Goal: Use online tool/utility: Use online tool/utility

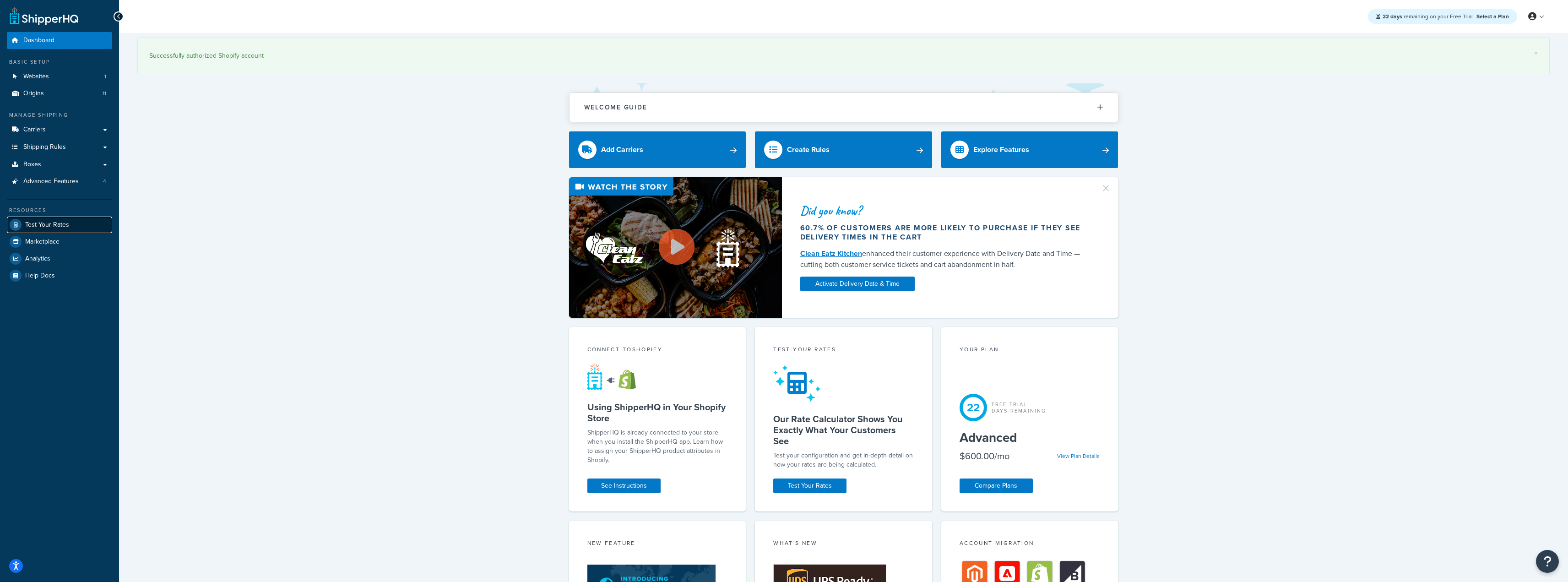
click at [26, 230] on link "Test Your Rates" at bounding box center [59, 225] width 105 height 17
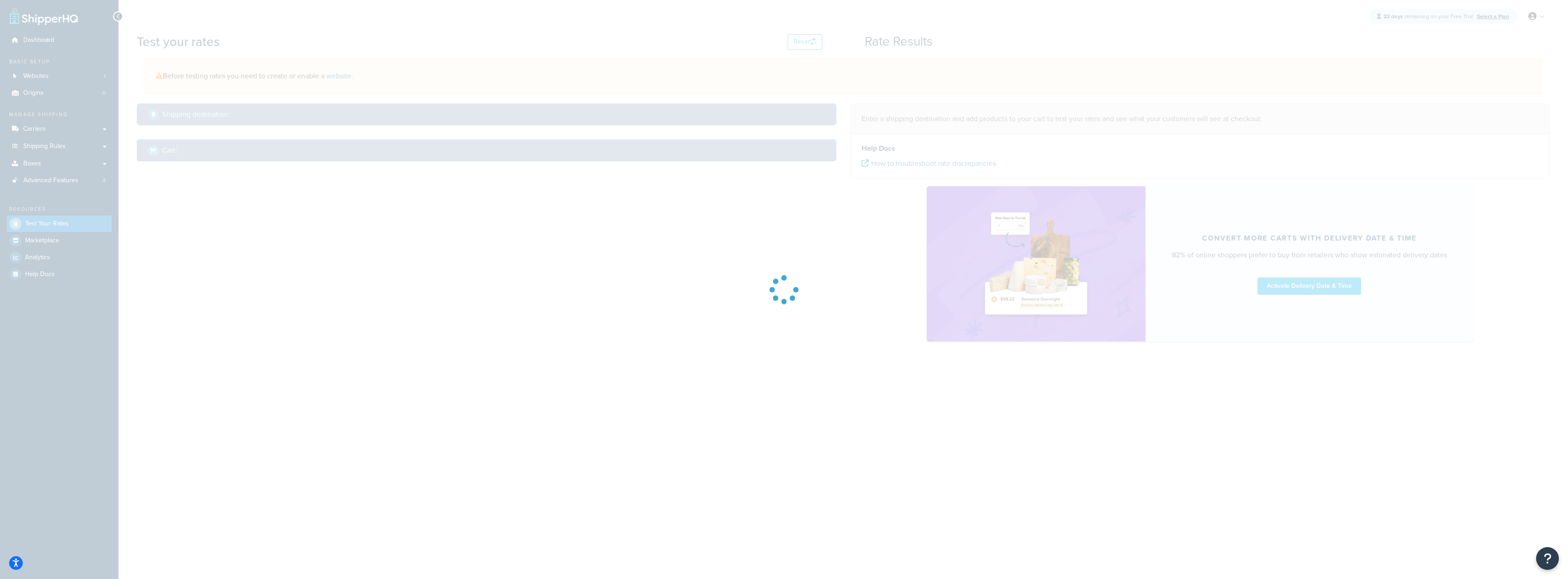
select select "[GEOGRAPHIC_DATA]"
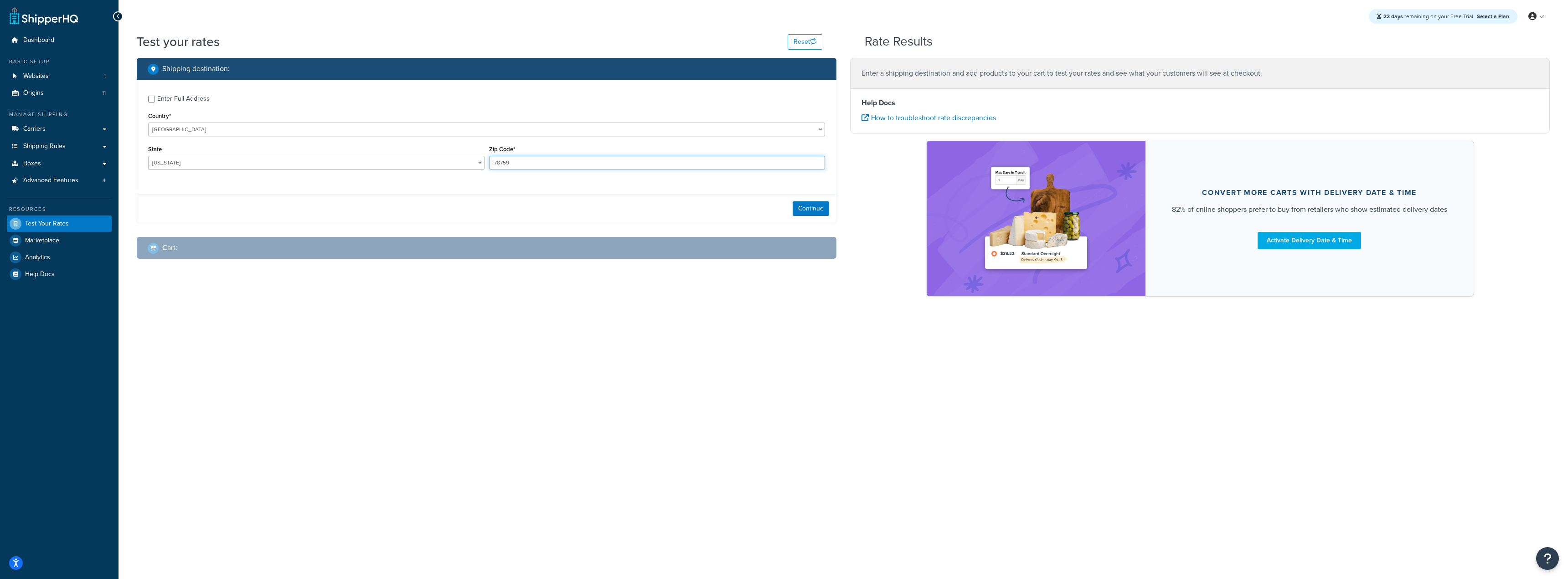
drag, startPoint x: 649, startPoint y: 160, endPoint x: 357, endPoint y: 131, distance: 293.4
click at [368, 135] on div "Enter Full Address Country* [GEOGRAPHIC_DATA] [GEOGRAPHIC_DATA] [GEOGRAPHIC_DAT…" at bounding box center [487, 133] width 699 height 107
paste input "6450"
type input "76450"
click at [572, 195] on div "Continue" at bounding box center [487, 208] width 699 height 28
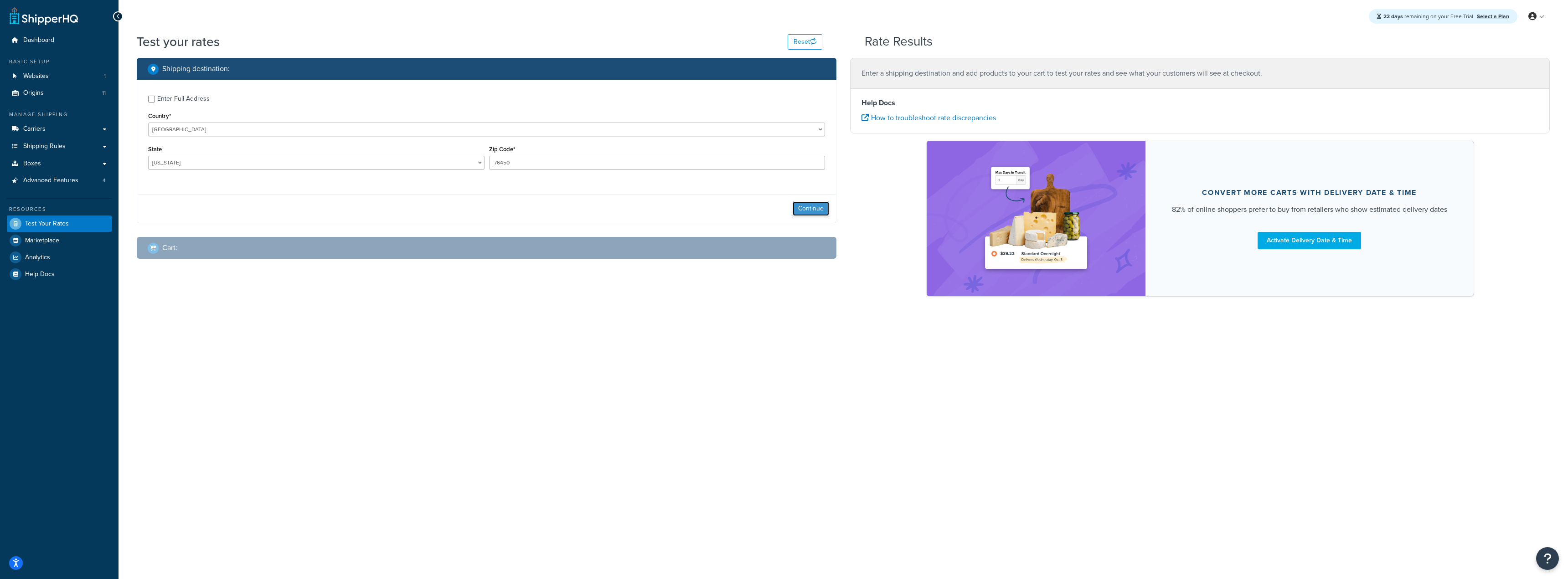
click at [821, 213] on button "Continue" at bounding box center [811, 209] width 37 height 15
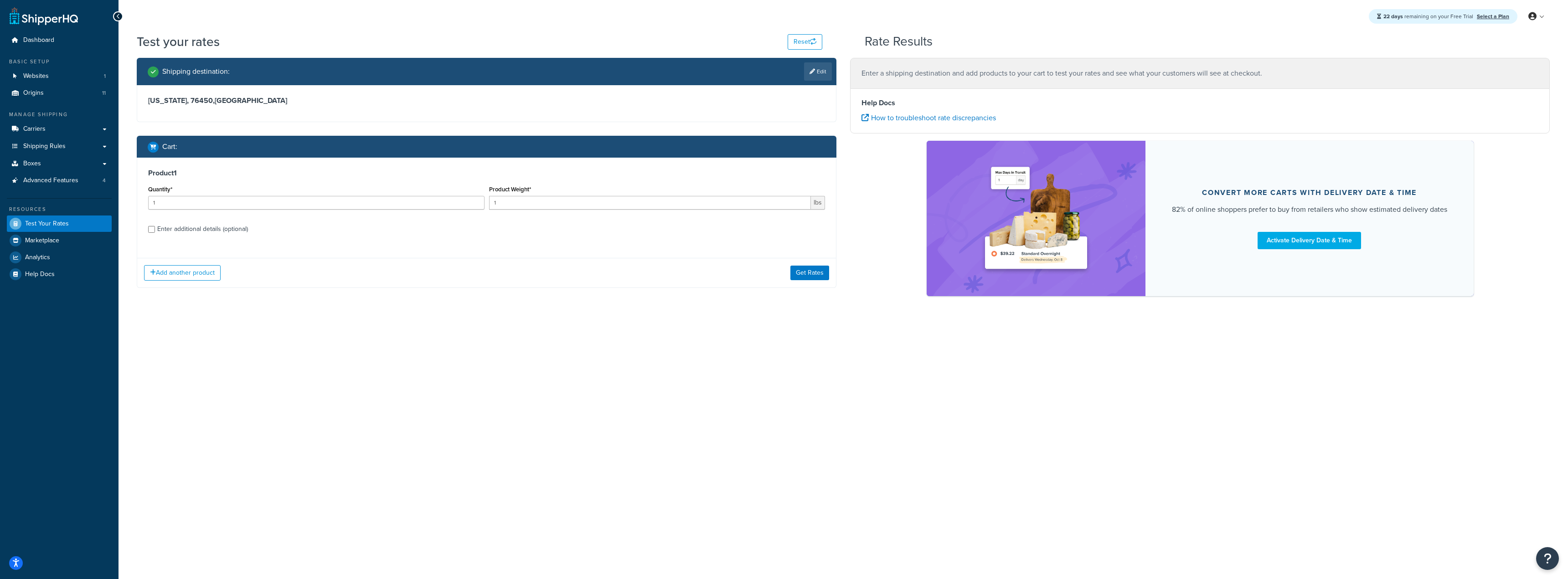
click at [234, 228] on div "Enter additional details (optional)" at bounding box center [203, 229] width 91 height 13
click at [155, 228] on input "Enter additional details (optional)" at bounding box center [151, 229] width 6 height 6
checkbox input "true"
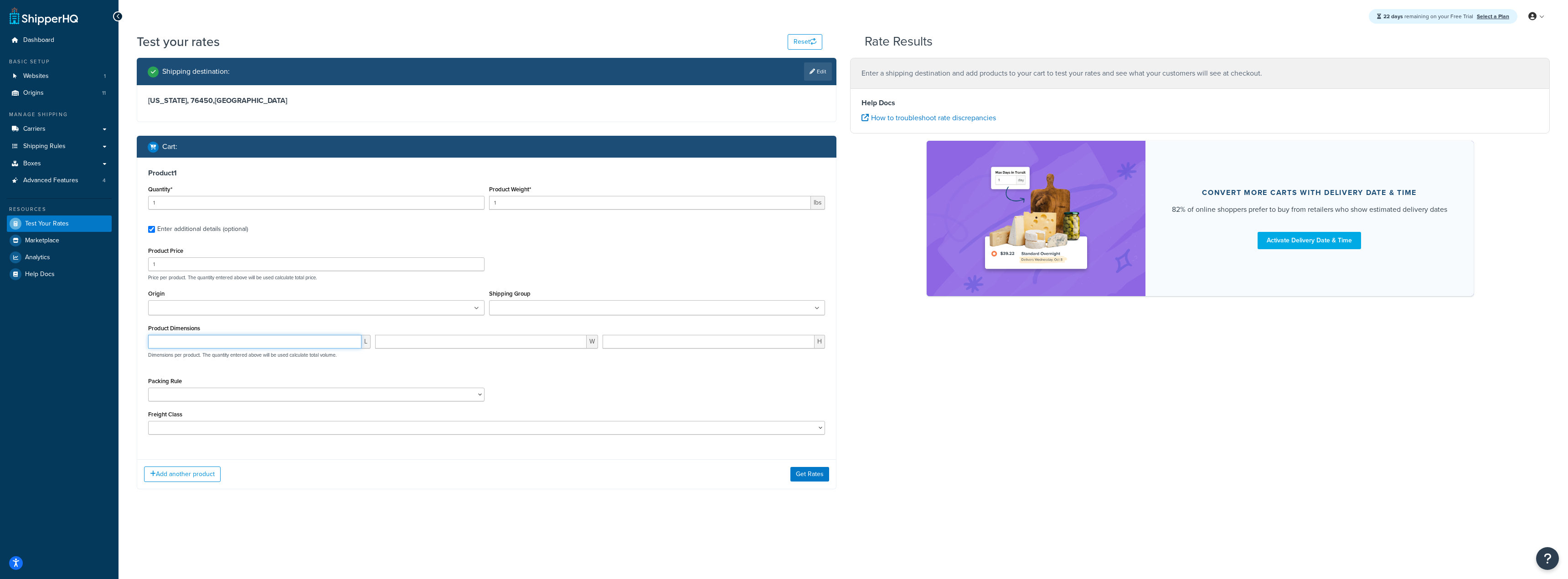
click at [264, 346] on input "number" at bounding box center [255, 342] width 214 height 14
paste input "13.1"
type input "13.1"
click at [380, 309] on ul at bounding box center [316, 308] width 336 height 15
click at [1006, 331] on div "Shipping destination : Edit [US_STATE], 76450 , [GEOGRAPHIC_DATA] Cart : Produc…" at bounding box center [843, 280] width 1427 height 445
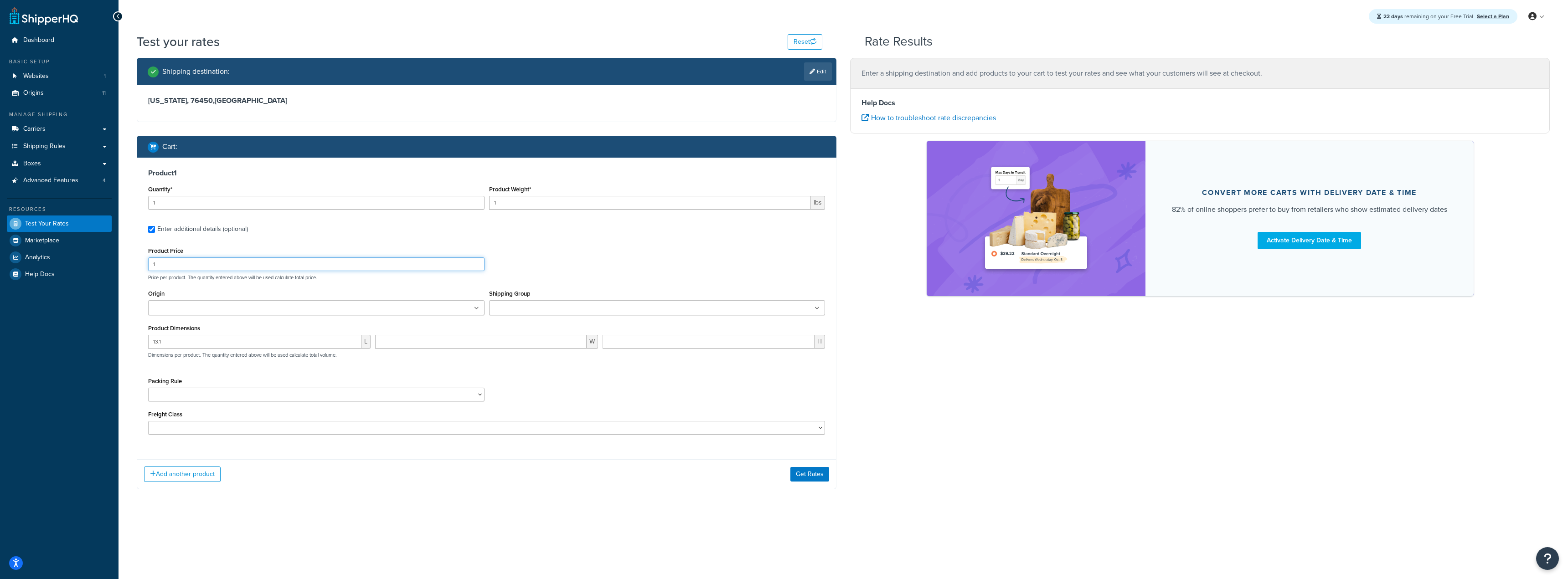
click at [424, 263] on input "1" at bounding box center [316, 264] width 336 height 14
click at [446, 311] on ul at bounding box center [316, 308] width 336 height 15
click at [623, 307] on ul at bounding box center [657, 308] width 336 height 15
click at [482, 344] on input "number" at bounding box center [480, 344] width 211 height 14
click at [496, 340] on input "number" at bounding box center [480, 344] width 211 height 14
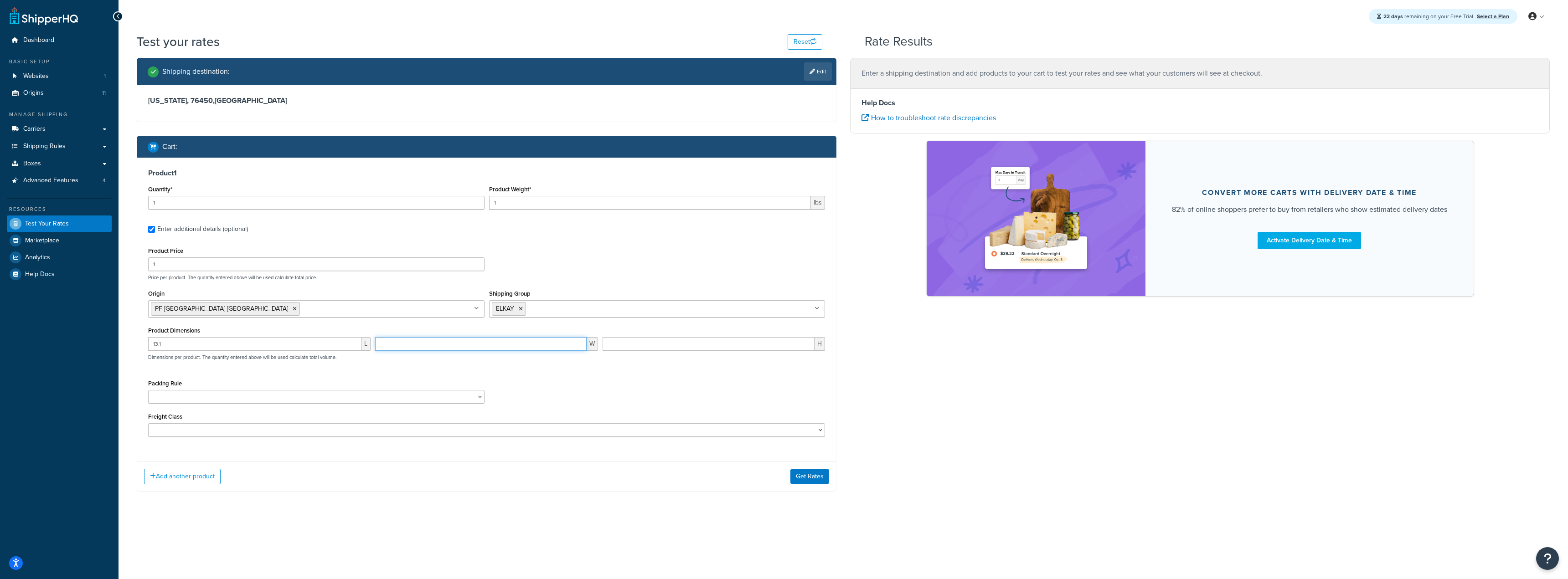
paste input "15.9"
type input "15.9"
click at [1110, 370] on div "Shipping destination : Edit [US_STATE], 76450 , [GEOGRAPHIC_DATA] Cart : Produc…" at bounding box center [843, 281] width 1427 height 447
click at [621, 355] on div "H" at bounding box center [714, 347] width 227 height 20
click at [622, 349] on input "number" at bounding box center [708, 344] width 212 height 14
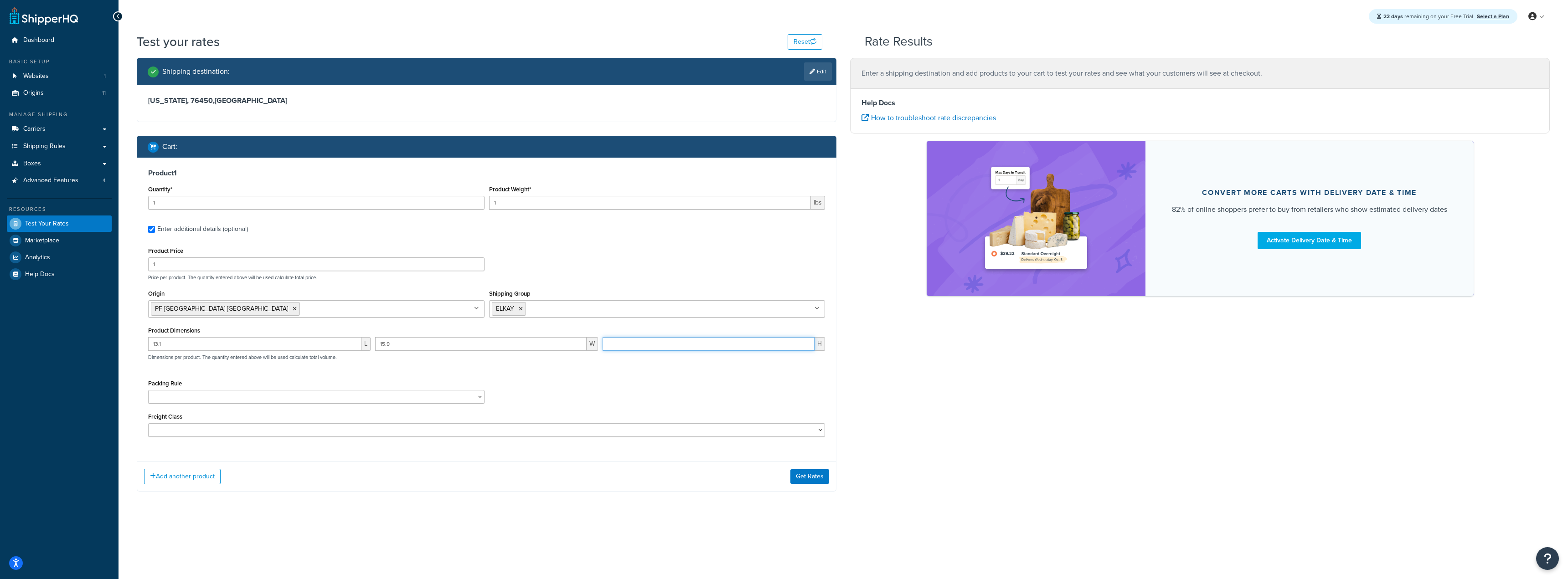
paste input "2.4"
type input "2.4"
click at [481, 400] on select "Test Packing Rule" at bounding box center [316, 397] width 336 height 14
click at [565, 393] on div "Packing Rule Test Packing Rule" at bounding box center [487, 394] width 682 height 33
click at [784, 422] on div "Freight Class 50 55 60 65 70 77.5 85 92.5 100 110 125 150 175 200 250 300 400 5…" at bounding box center [487, 423] width 677 height 27
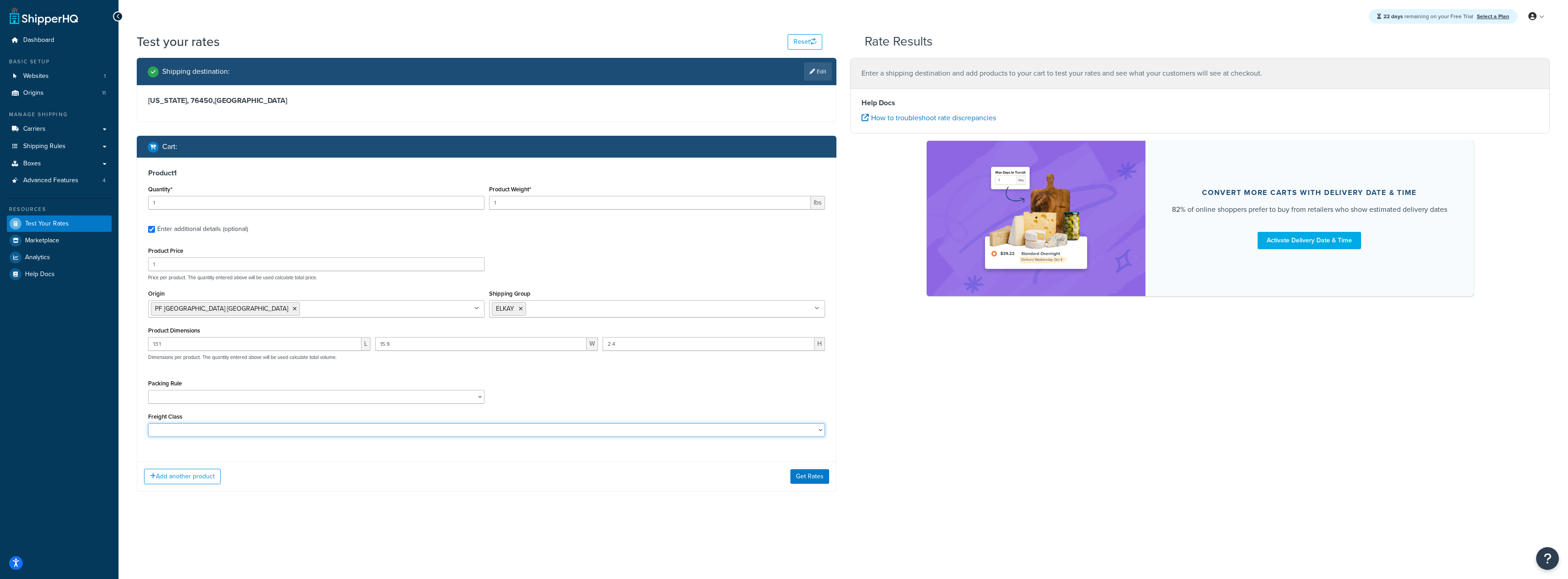
click at [784, 429] on select "50 55 60 65 70 77.5 85 92.5 100 110 125 150 175 200 250 300 400 500" at bounding box center [487, 430] width 677 height 14
click at [784, 430] on select "50 55 60 65 70 77.5 85 92.5 100 110 125 150 175 200 250 300 400 500" at bounding box center [487, 430] width 677 height 14
click at [821, 478] on button "Get Rates" at bounding box center [810, 476] width 38 height 15
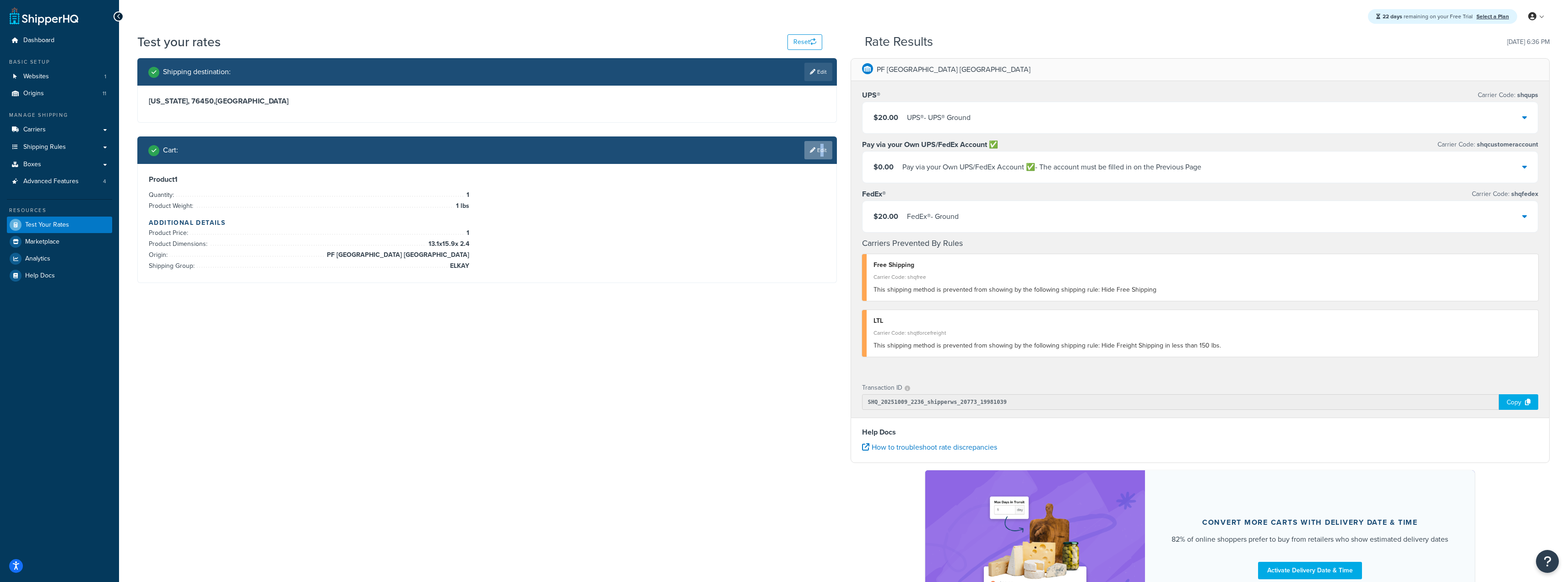
click at [818, 146] on link "Edit" at bounding box center [818, 150] width 28 height 18
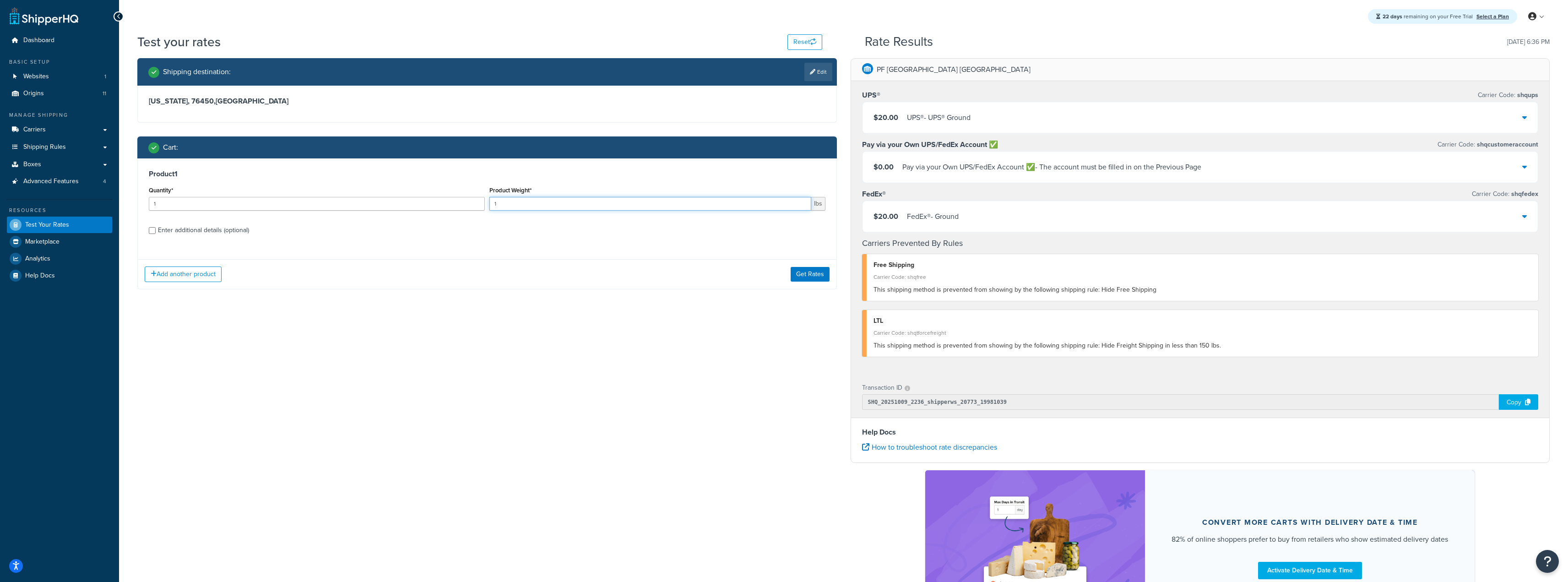
drag, startPoint x: 522, startPoint y: 204, endPoint x: 281, endPoint y: 223, distance: 241.7
click at [328, 221] on div "Product 1 Quantity* 1 Product Weight* 1 lbs Enter additional details (optional)" at bounding box center [487, 205] width 698 height 94
paste input "2.4"
drag, startPoint x: 553, startPoint y: 203, endPoint x: 201, endPoint y: 211, distance: 352.1
click at [235, 212] on div "Quantity* 1 Product Weight* 2.4 lbs" at bounding box center [487, 201] width 681 height 33
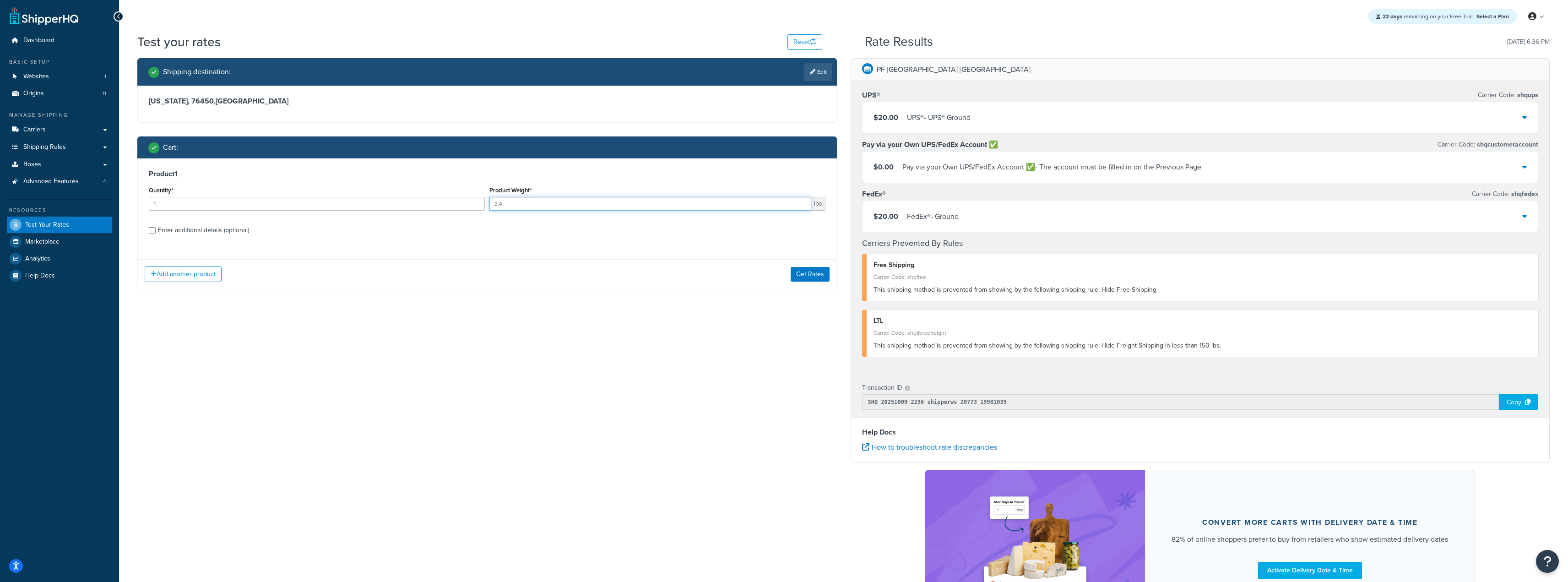
paste input "13.0"
type input "13.0"
click at [154, 230] on input "Enter additional details (optional)" at bounding box center [152, 230] width 6 height 6
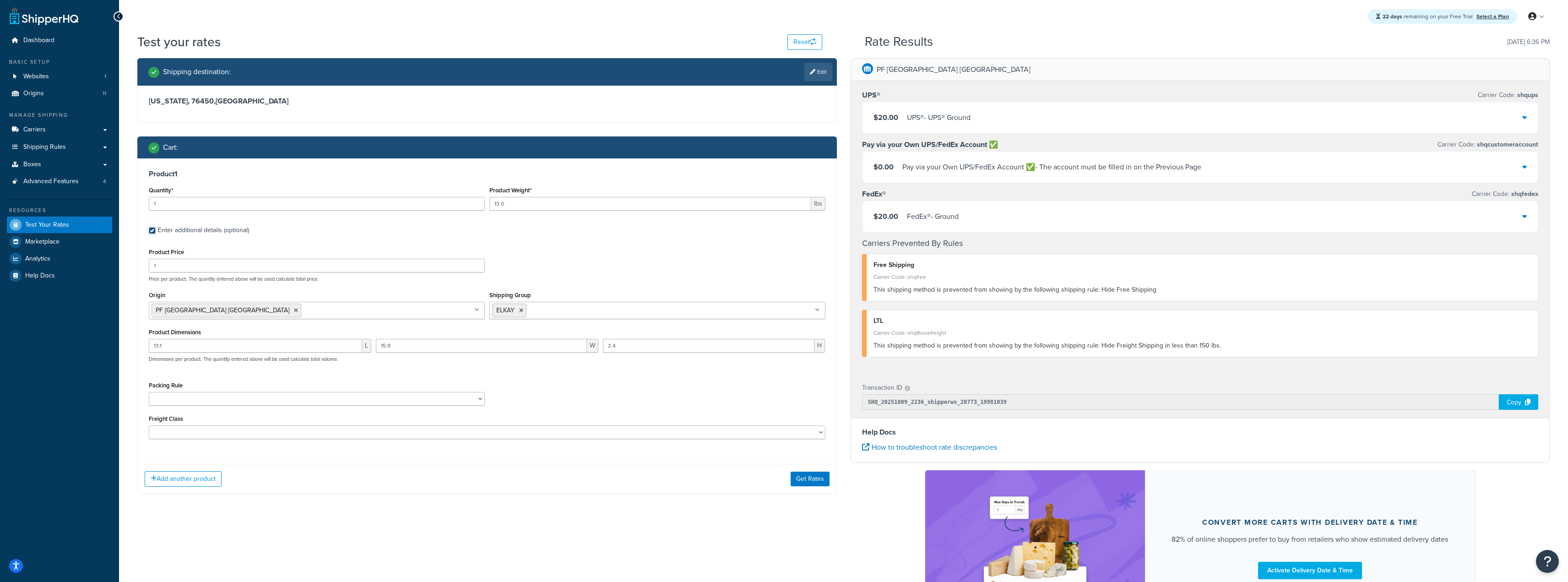
click at [154, 230] on input "Enter additional details (optional)" at bounding box center [152, 230] width 6 height 6
checkbox input "false"
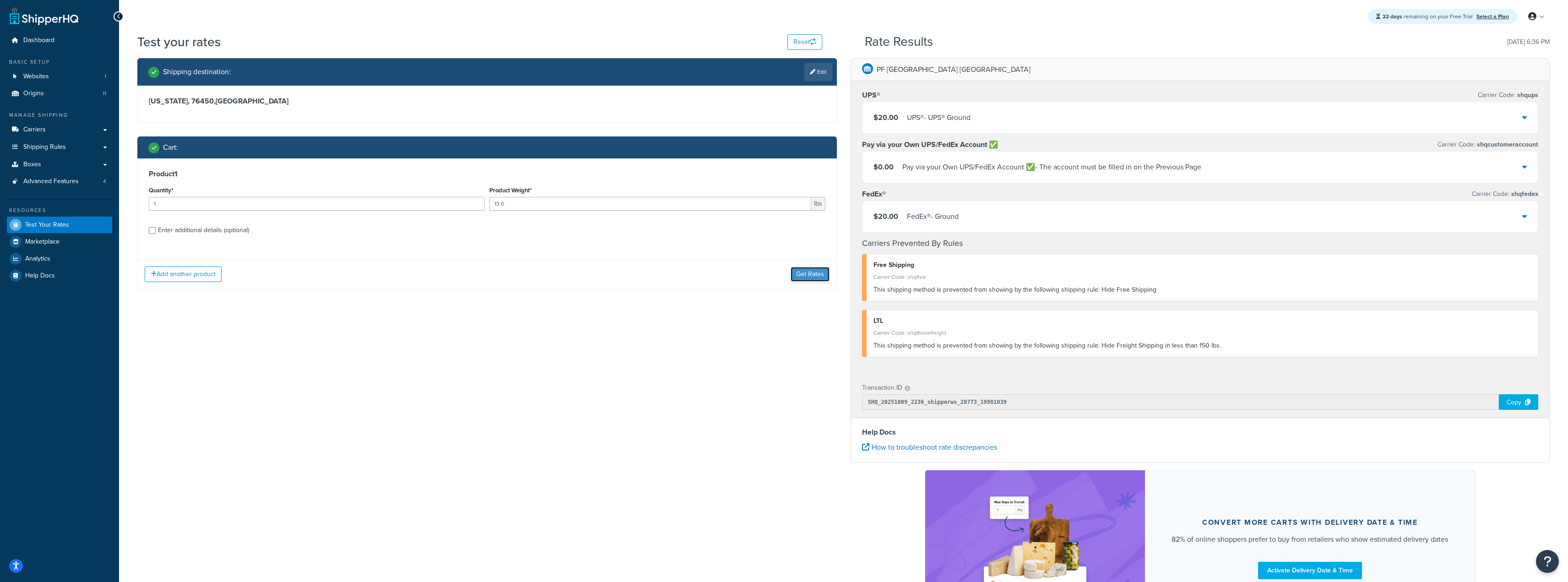
click at [796, 272] on button "Get Rates" at bounding box center [810, 274] width 39 height 15
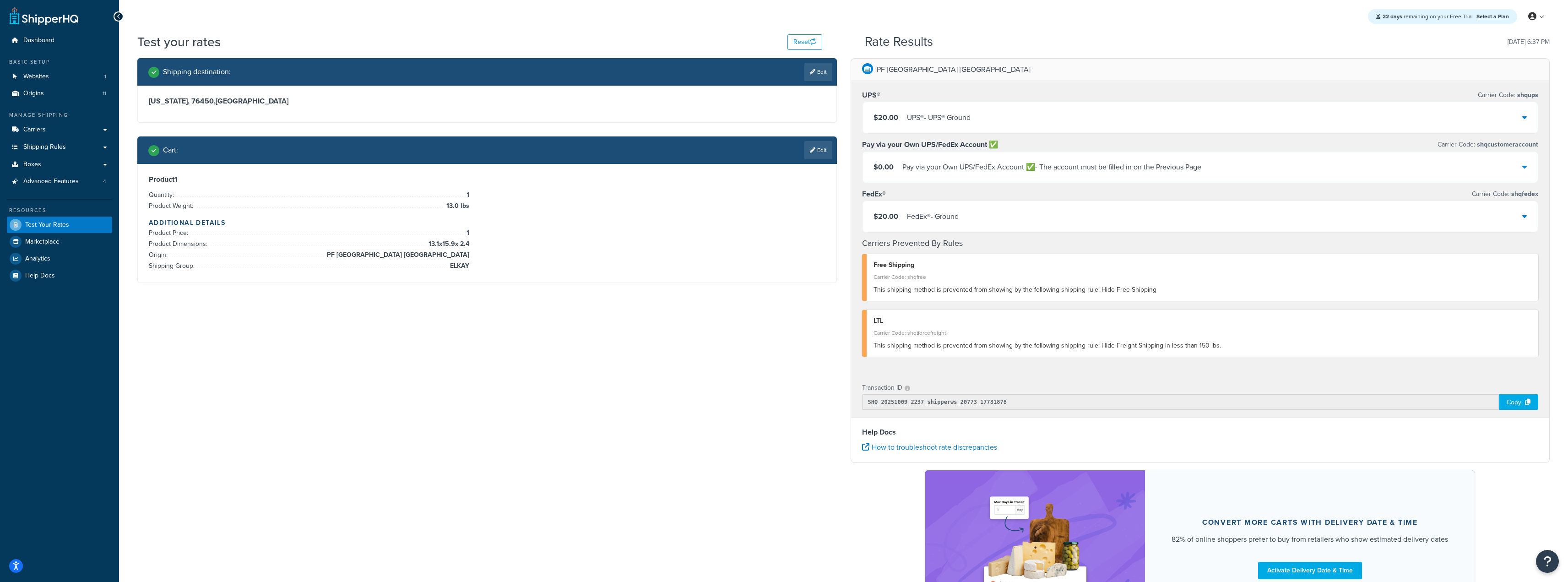
click at [916, 124] on div "$20.00 UPS® - UPS® Ground" at bounding box center [1200, 118] width 675 height 31
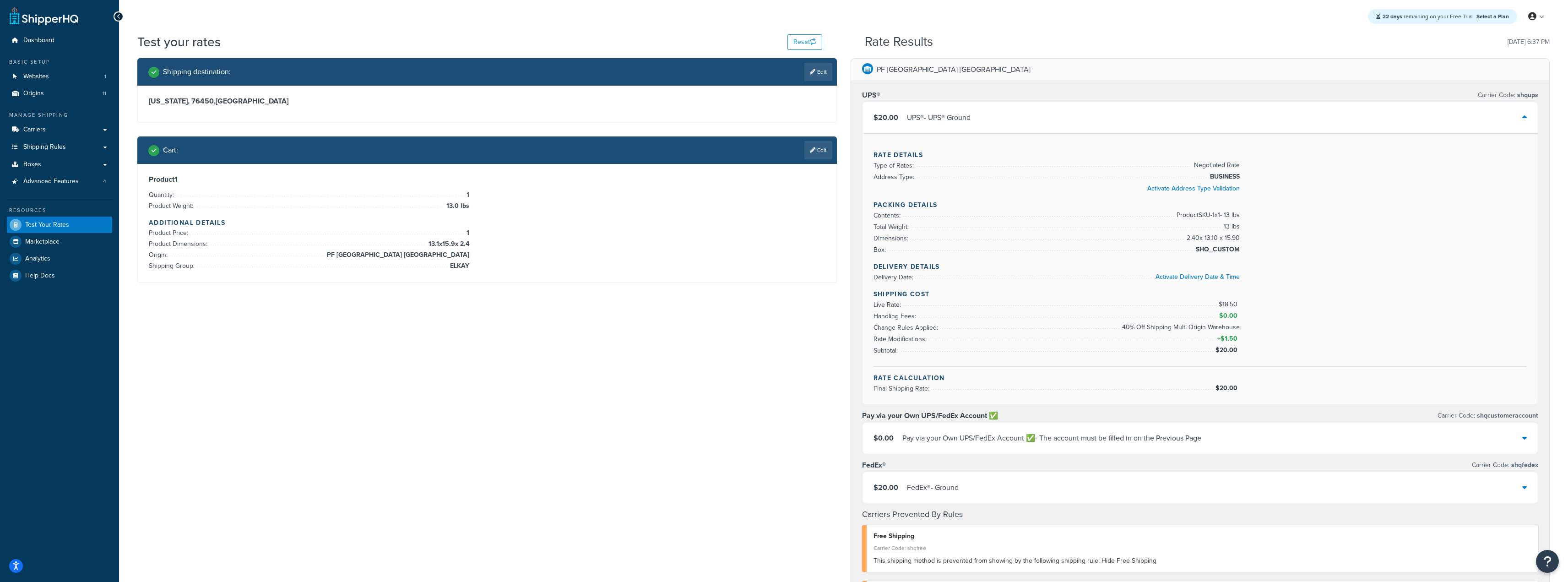
click at [916, 124] on div "$20.00 UPS® - UPS® Ground" at bounding box center [1200, 118] width 675 height 31
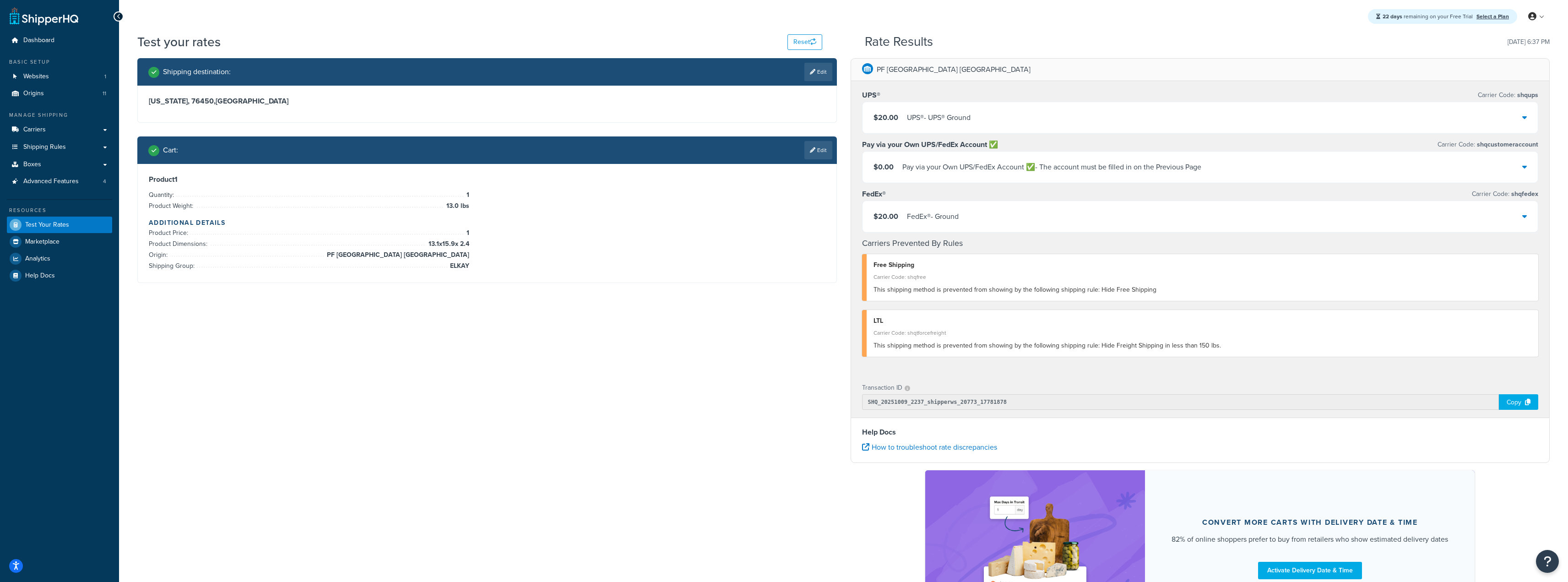
click at [530, 360] on div "Shipping destination : Edit [US_STATE], 76450 , [GEOGRAPHIC_DATA] Cart : Edit P…" at bounding box center [843, 346] width 1425 height 577
click at [923, 117] on div "UPS® - UPS® Ground" at bounding box center [938, 118] width 63 height 13
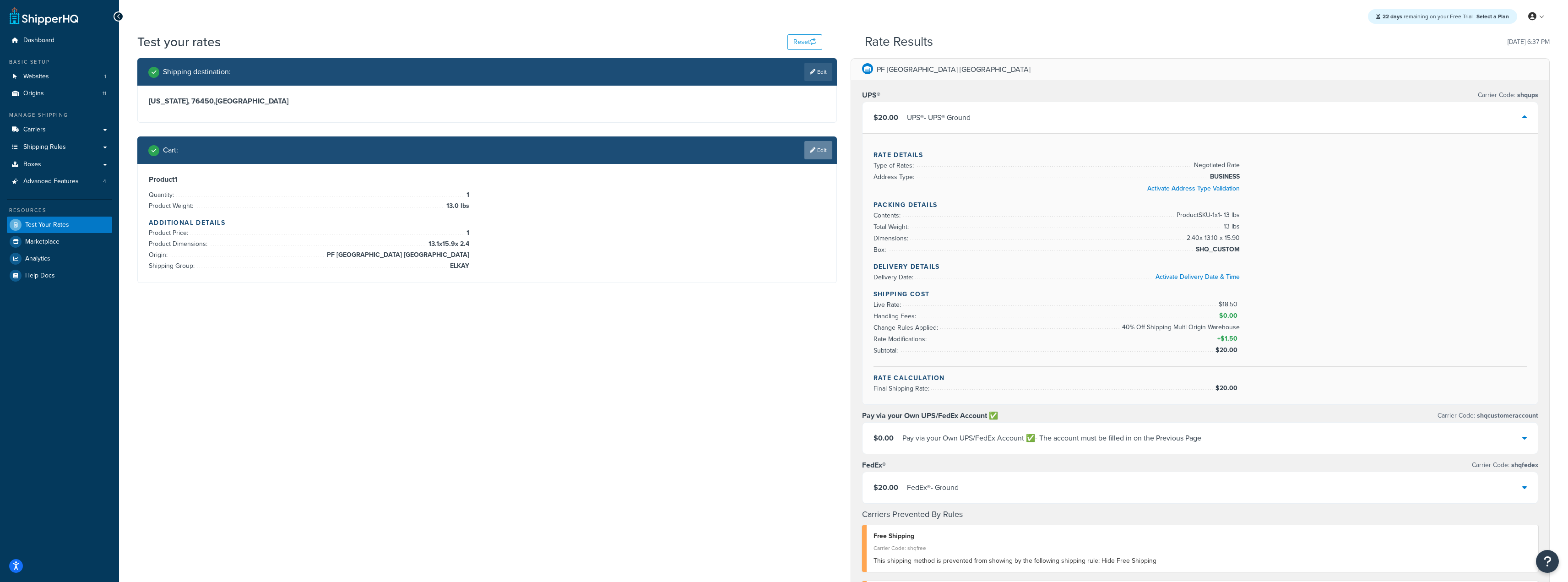
drag, startPoint x: 824, startPoint y: 138, endPoint x: 825, endPoint y: 143, distance: 5.1
click at [824, 139] on div "Cart : Edit" at bounding box center [487, 150] width 699 height 28
click at [824, 144] on link "Edit" at bounding box center [818, 150] width 28 height 18
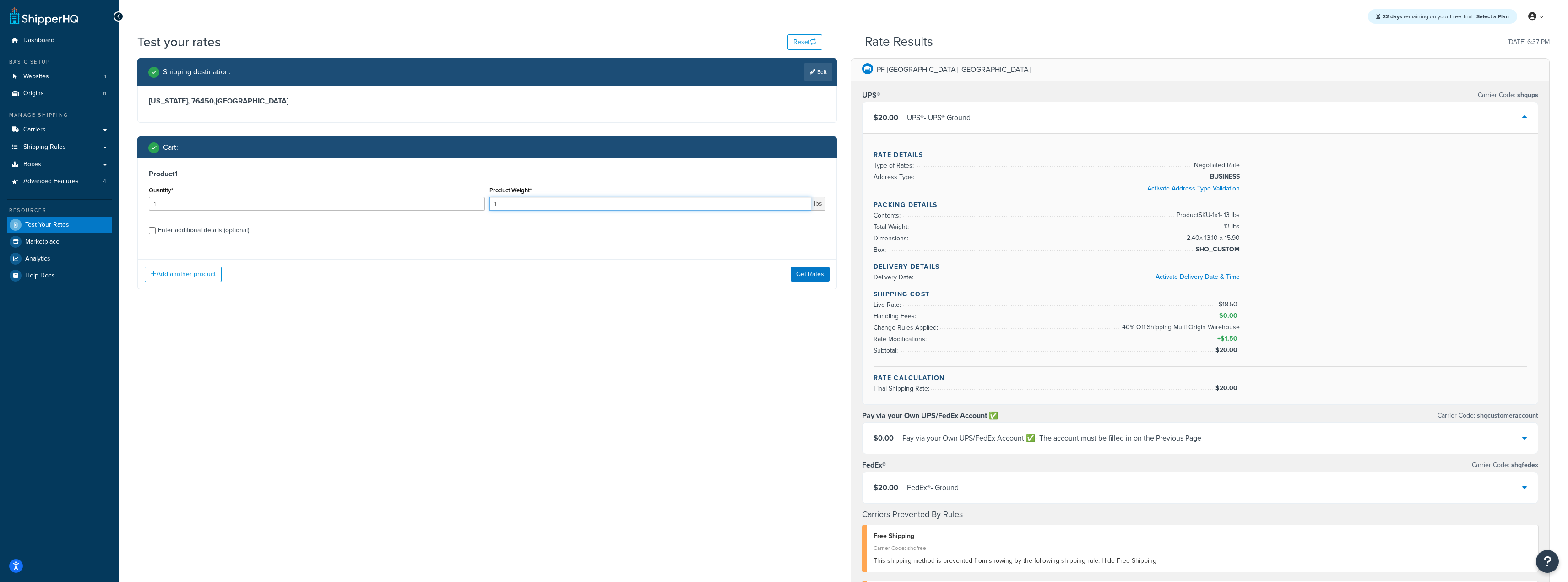
drag, startPoint x: 541, startPoint y: 202, endPoint x: 236, endPoint y: 206, distance: 305.0
click at [236, 206] on div "Quantity* 1 Product Weight* 1 lbs" at bounding box center [487, 201] width 681 height 33
type input "13"
click at [209, 233] on div "Enter additional details (optional)" at bounding box center [203, 230] width 91 height 13
click at [156, 233] on input "Enter additional details (optional)" at bounding box center [152, 230] width 6 height 6
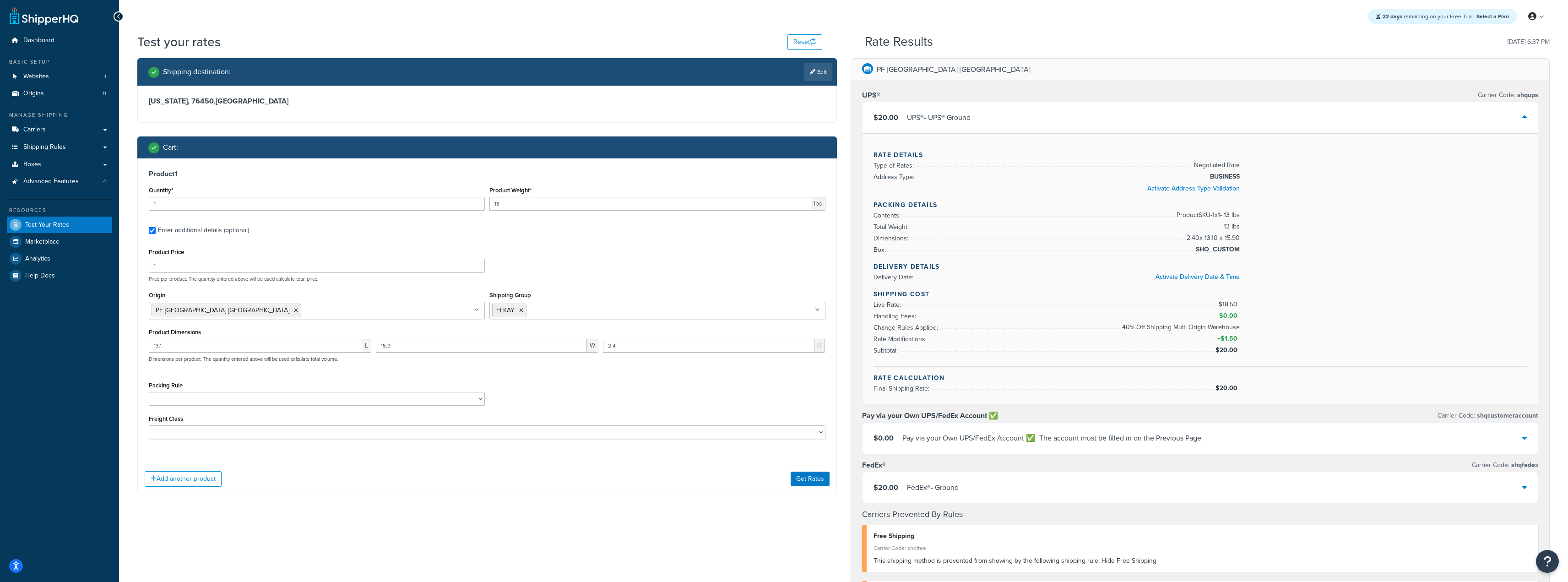
click at [206, 233] on div "Enter additional details (optional)" at bounding box center [203, 230] width 91 height 13
click at [156, 233] on input "Enter additional details (optional)" at bounding box center [152, 230] width 6 height 6
checkbox input "false"
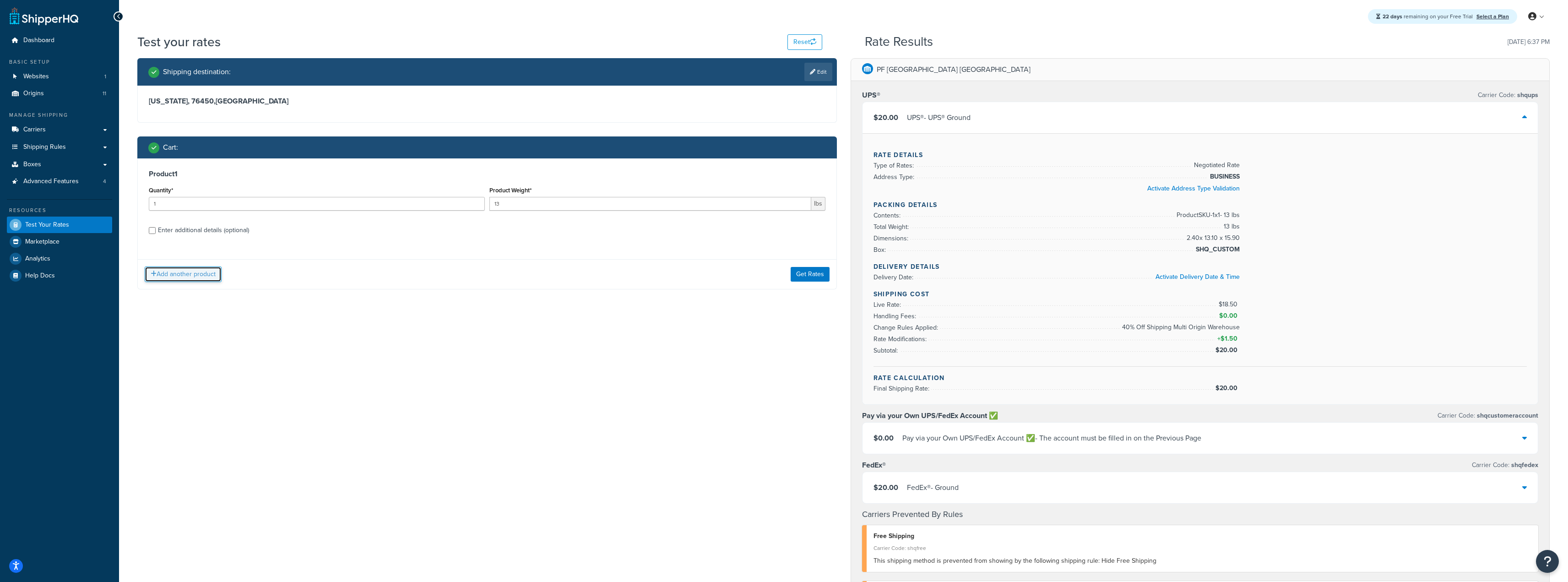
click at [206, 275] on button "Add another product" at bounding box center [183, 274] width 77 height 16
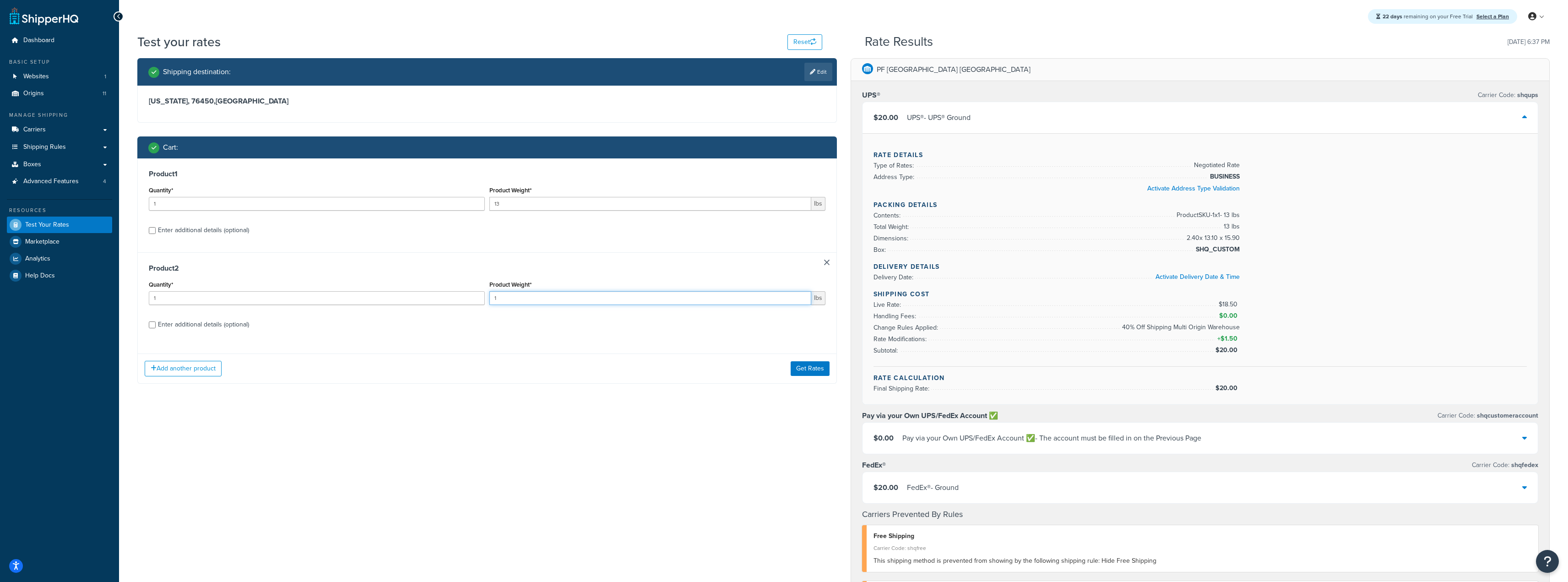
drag, startPoint x: 536, startPoint y: 295, endPoint x: 391, endPoint y: 282, distance: 145.6
click at [321, 285] on div "Quantity* 1 Product Weight* 1 lbs" at bounding box center [487, 295] width 681 height 33
type input "0.8"
click at [194, 324] on div "Enter additional details (optional)" at bounding box center [203, 325] width 91 height 13
click at [156, 324] on input "Enter additional details (optional)" at bounding box center [152, 324] width 6 height 6
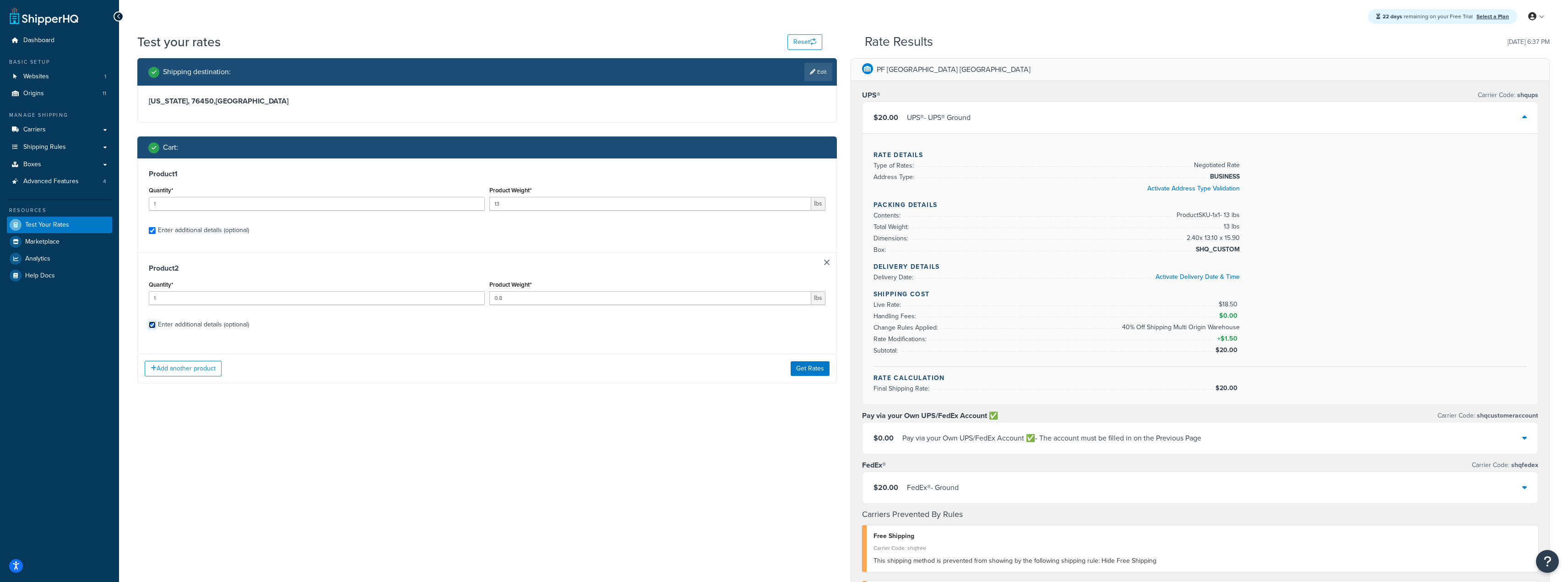
checkbox input "true"
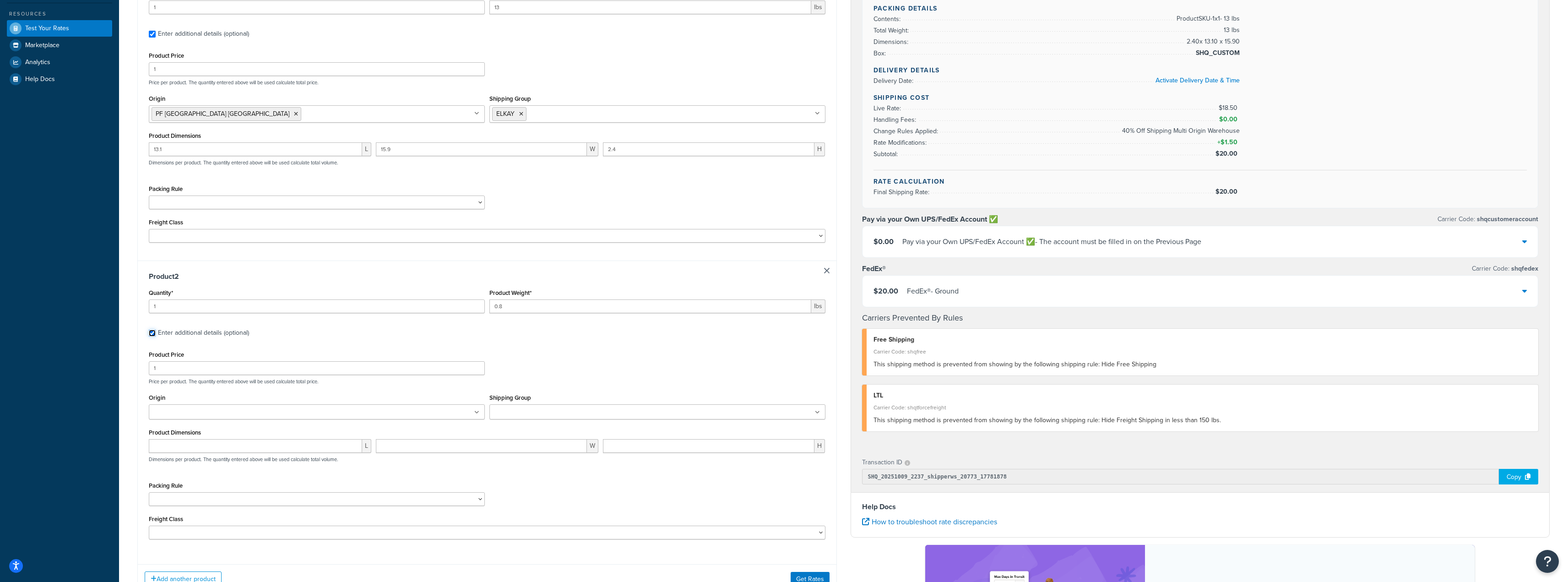
scroll to position [274, 0]
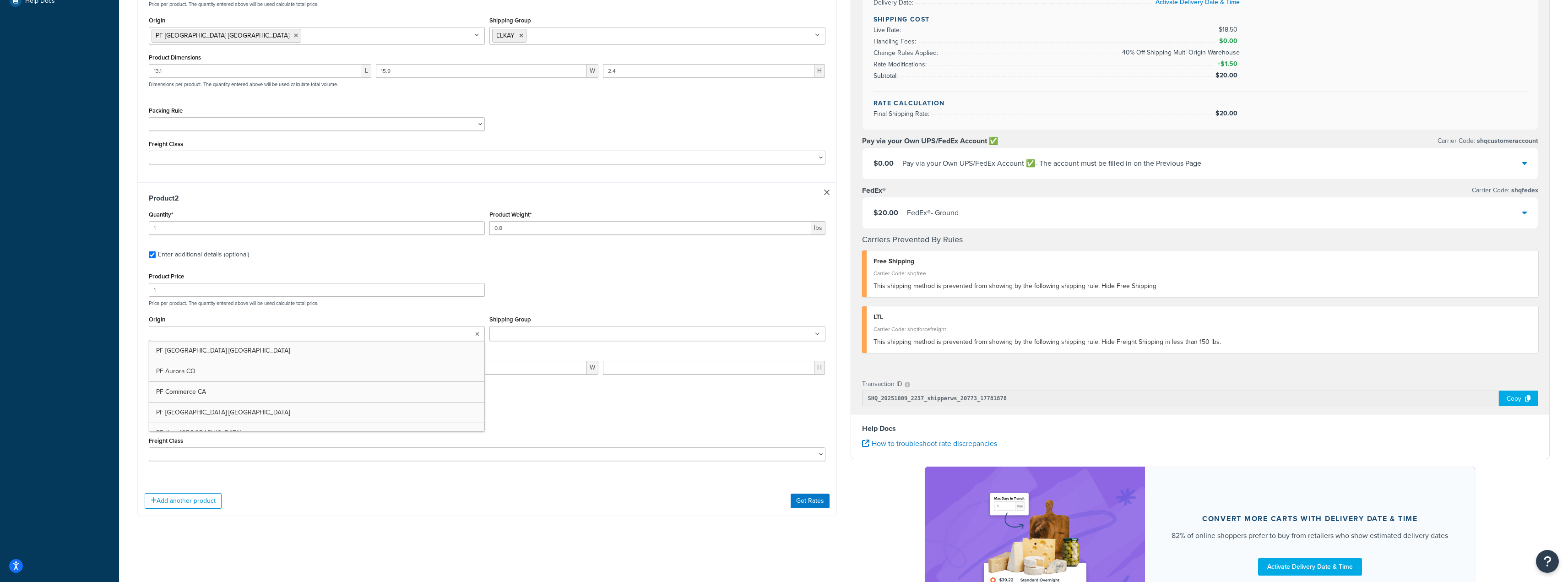
click at [478, 332] on icon at bounding box center [477, 334] width 4 height 6
click at [541, 337] on input "Shipping Group" at bounding box center [533, 334] width 81 height 10
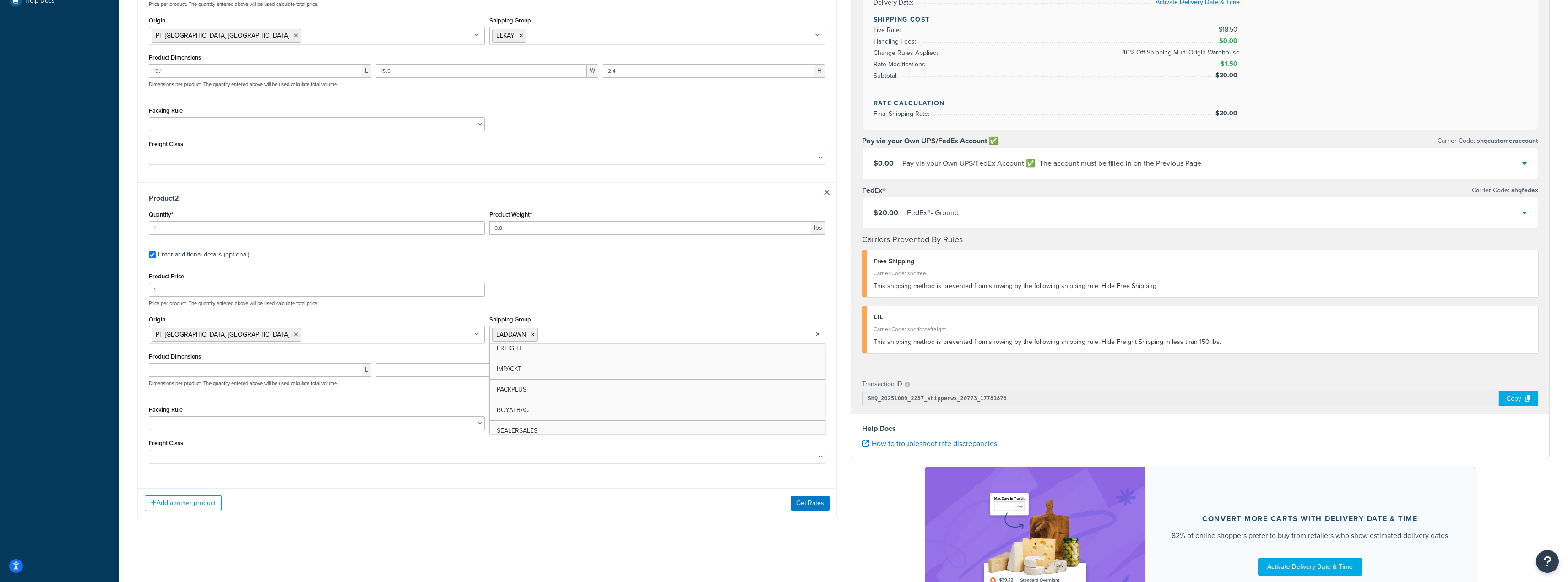
click at [658, 267] on div "Product 2 Quantity* 1 Product Weight* 0.8 lbs Enter additional details (optiona…" at bounding box center [487, 332] width 698 height 299
click at [297, 375] on input "number" at bounding box center [256, 369] width 213 height 14
paste input "4.2"
type input "4.2"
click at [483, 373] on input "number" at bounding box center [480, 369] width 211 height 14
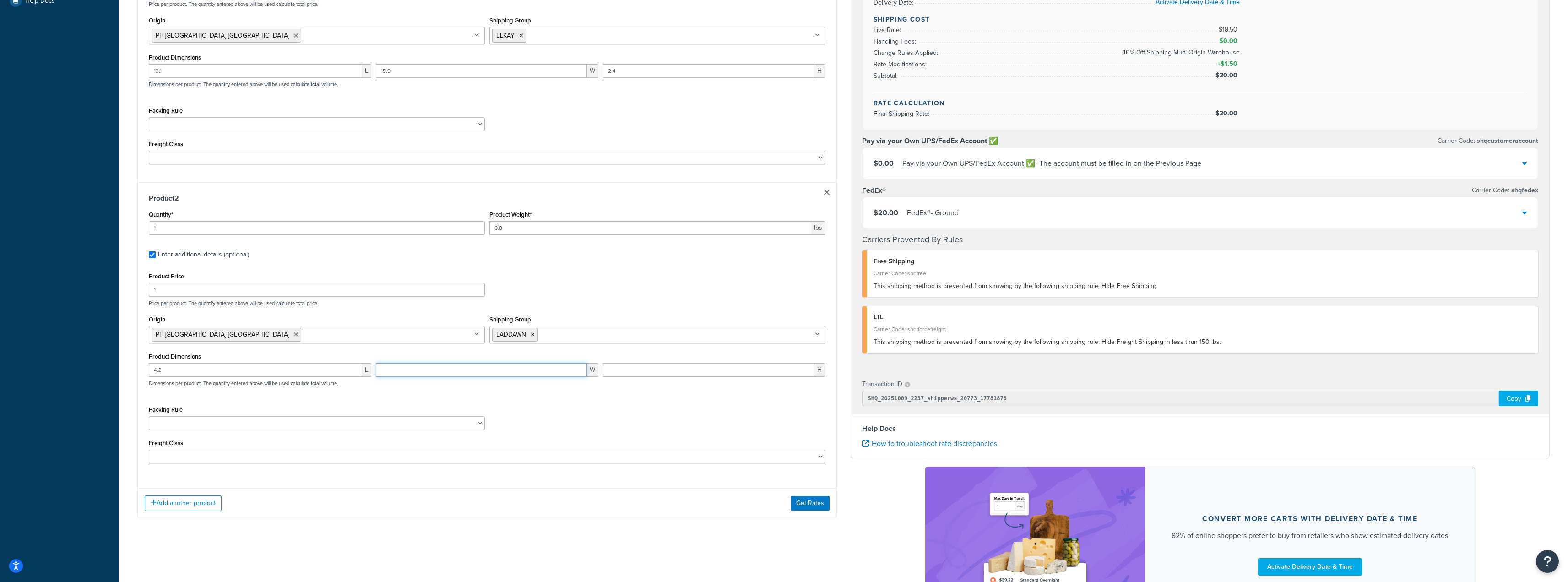
paste input "4.3"
type input "4.3"
click at [676, 369] on input "number" at bounding box center [709, 369] width 212 height 14
paste input "1.7"
type input "1.7"
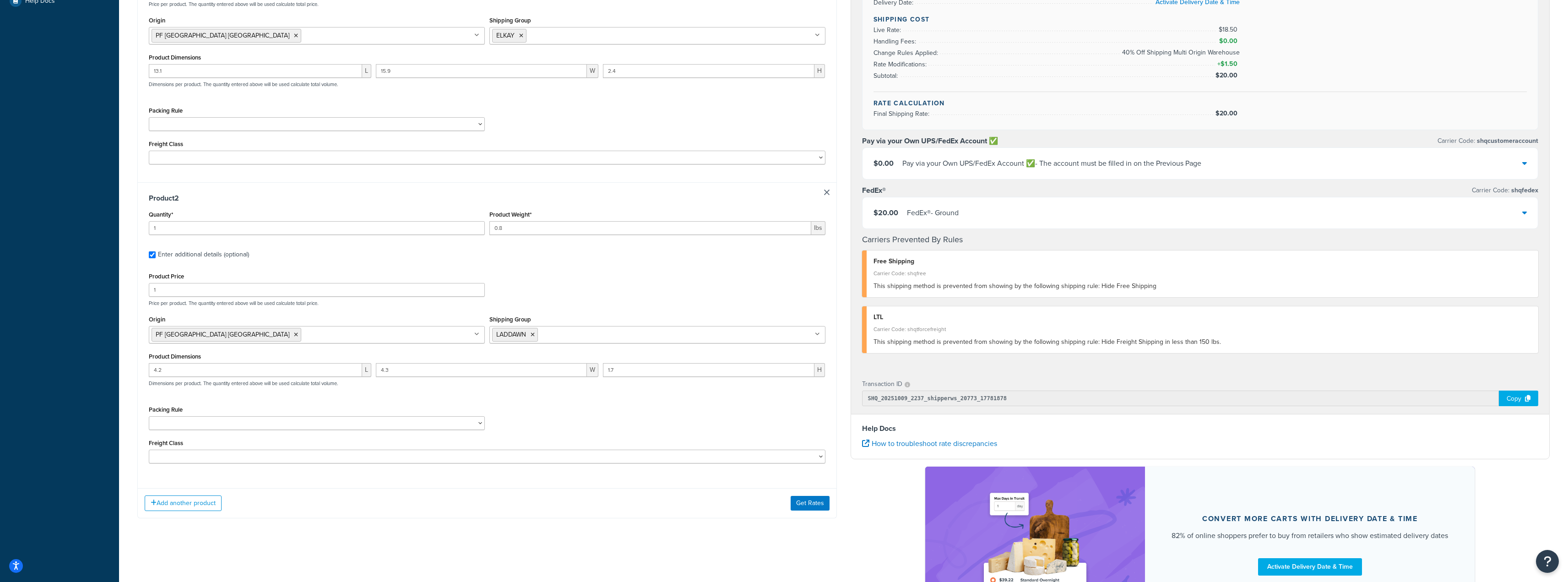
click at [824, 515] on div "Add another product Get Rates" at bounding box center [487, 503] width 698 height 29
click at [822, 507] on button "Get Rates" at bounding box center [810, 504] width 39 height 15
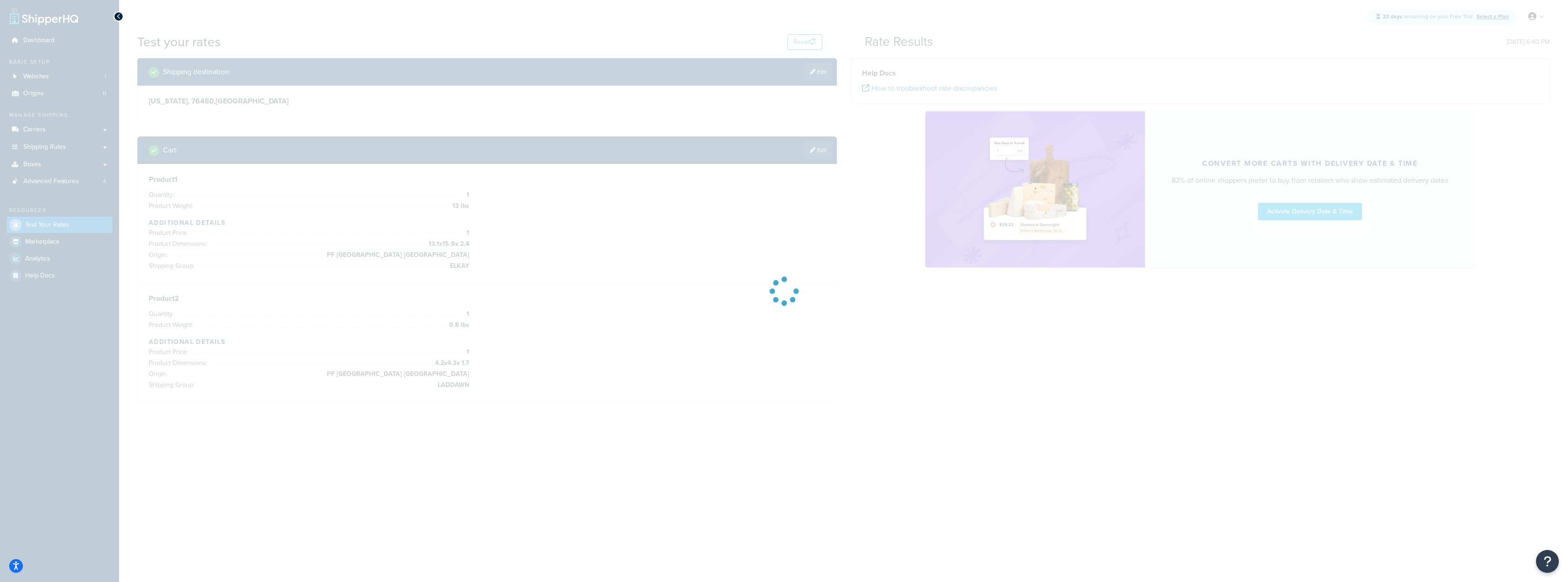
scroll to position [0, 0]
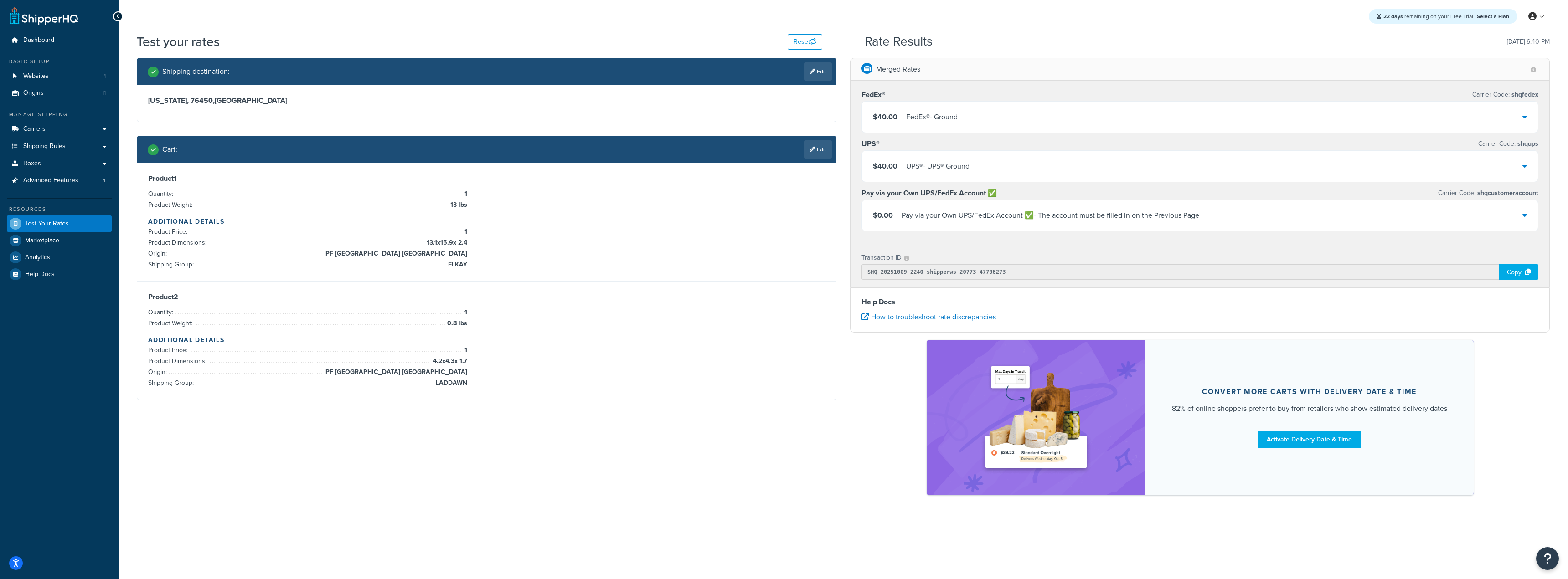
click at [971, 128] on div "$40.00 FedEx® - Ground" at bounding box center [1201, 117] width 676 height 31
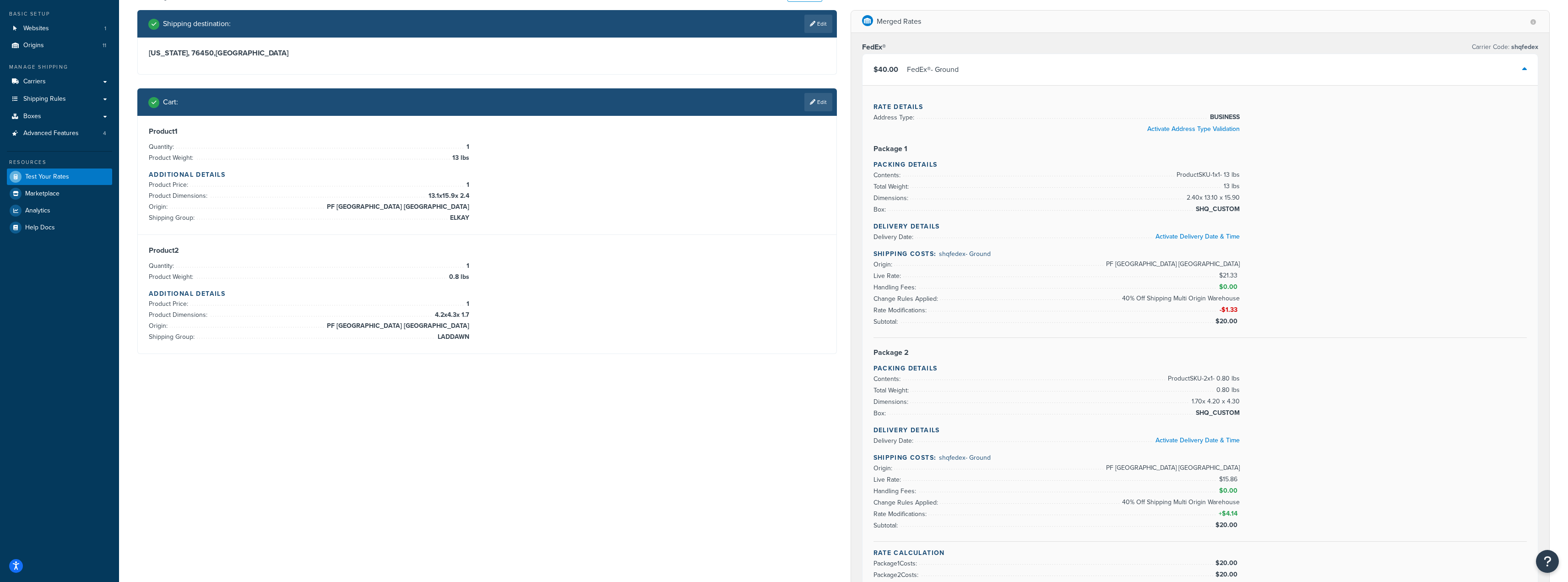
scroll to position [46, 0]
